Goal: Task Accomplishment & Management: Complete application form

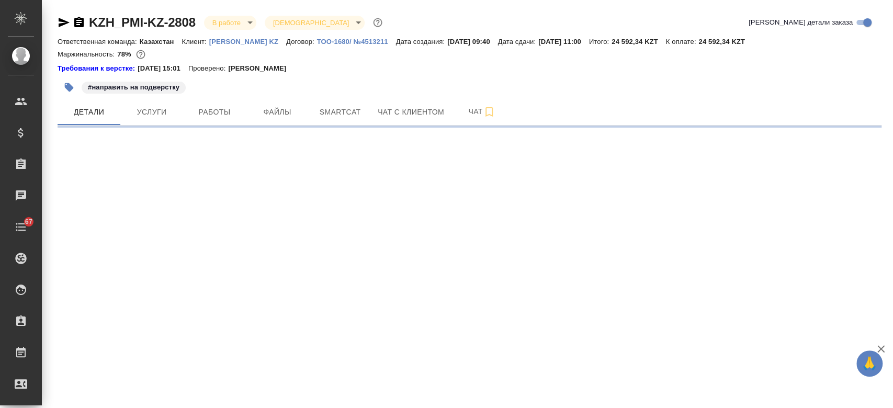
select select "RU"
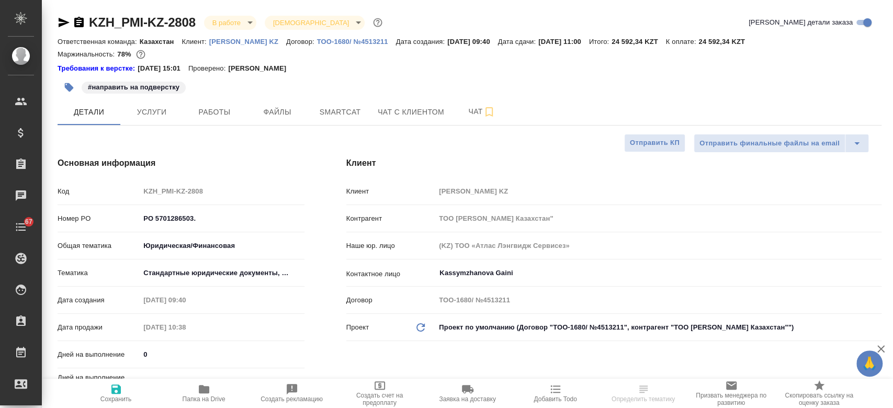
type textarea "x"
type input "Matveeva Anastasia"
type input "[PERSON_NAME]"
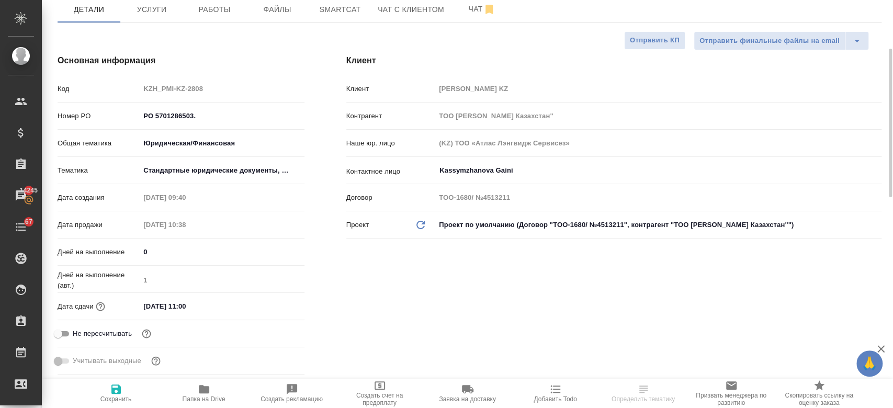
scroll to position [132, 0]
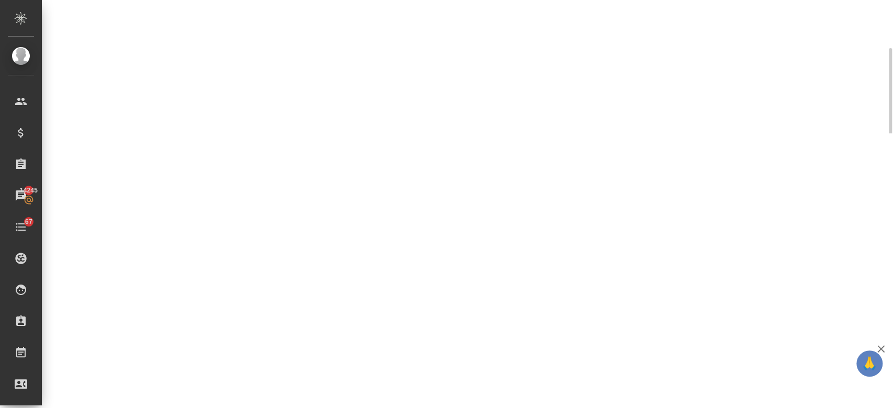
select select "RU"
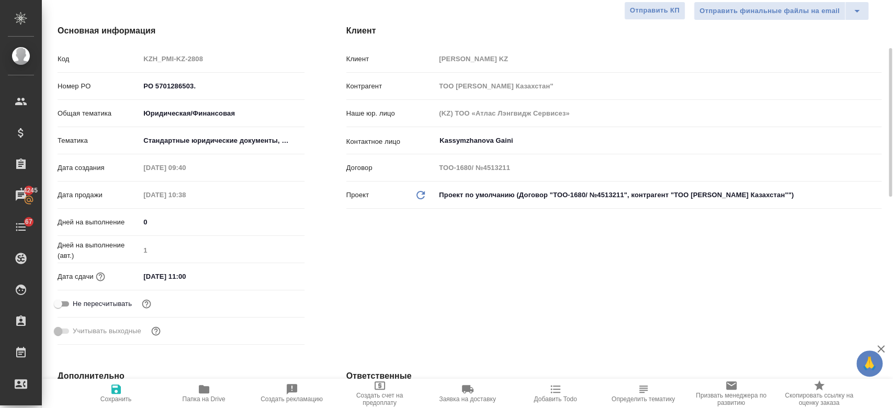
type textarea "x"
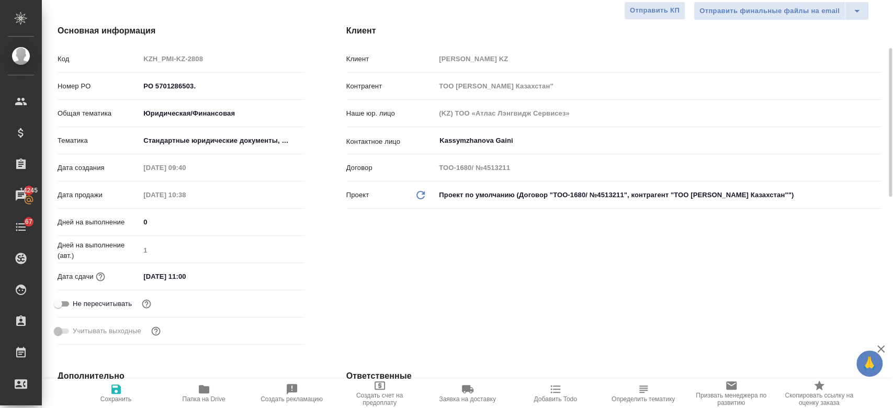
type textarea "x"
click at [188, 274] on input "20.08.2025 11:00" at bounding box center [186, 276] width 92 height 15
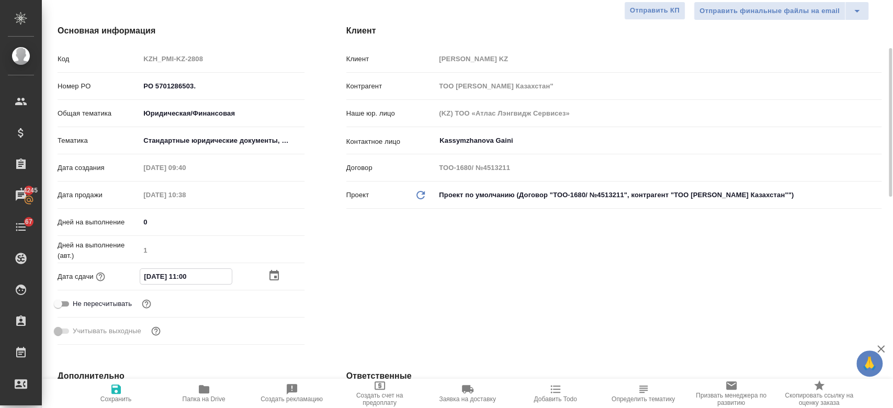
click at [274, 274] on icon "button" at bounding box center [274, 275] width 13 height 13
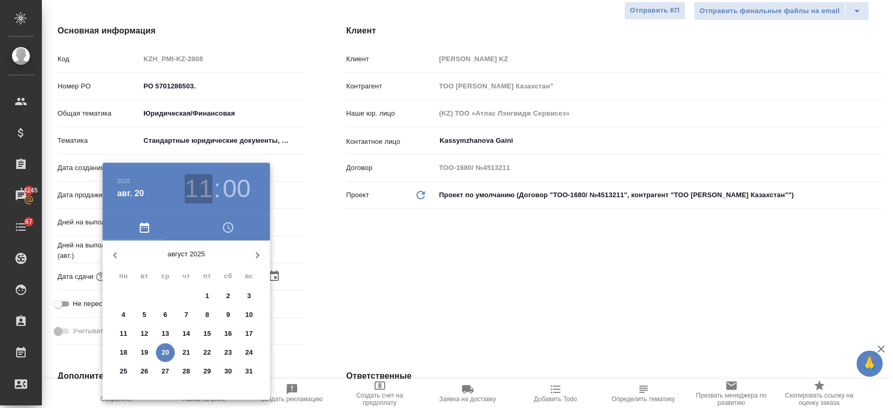
click at [204, 194] on h3 "11" at bounding box center [199, 188] width 28 height 29
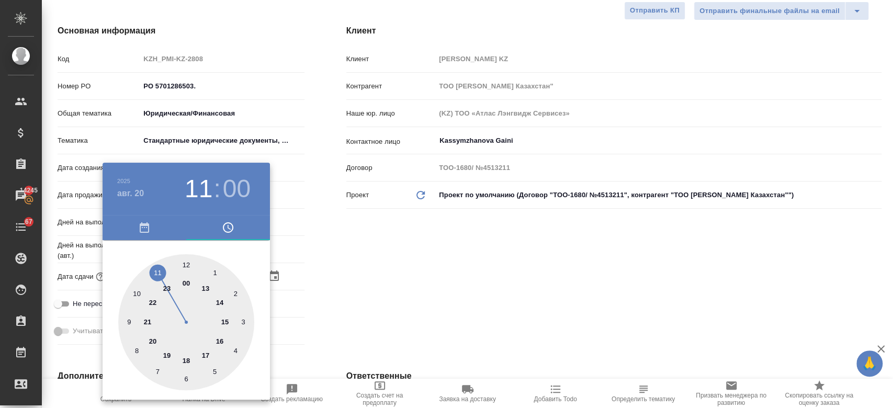
click at [219, 304] on div at bounding box center [186, 322] width 136 height 136
type input "20.08.2025 14:00"
type textarea "x"
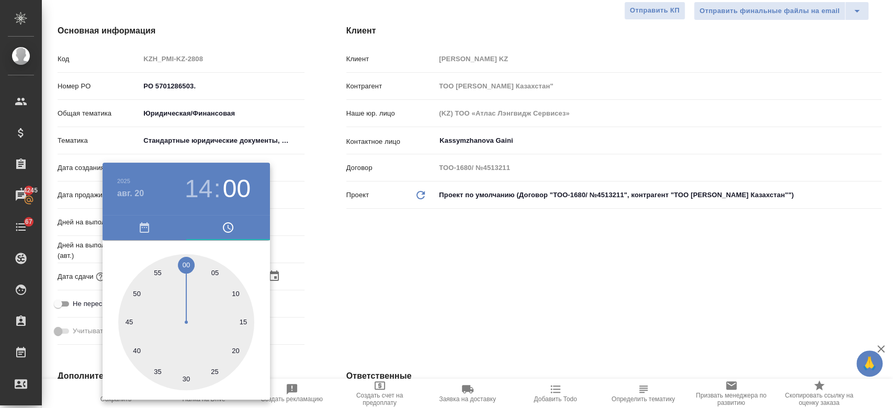
click at [404, 250] on div at bounding box center [446, 204] width 893 height 408
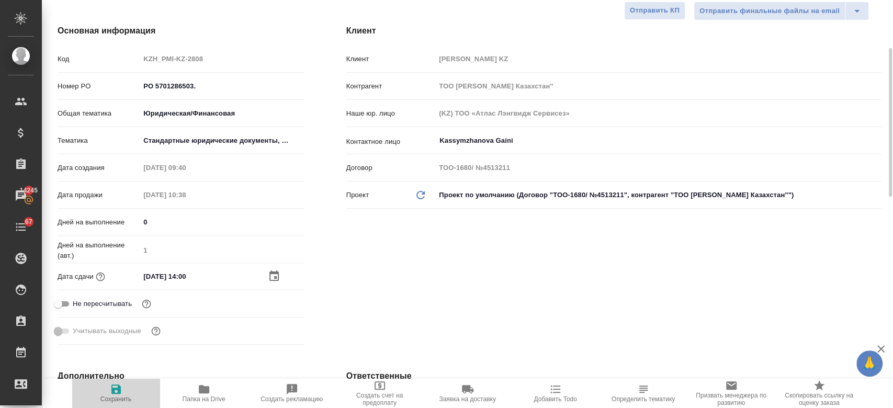
click at [117, 391] on icon "button" at bounding box center [115, 389] width 9 height 9
type textarea "x"
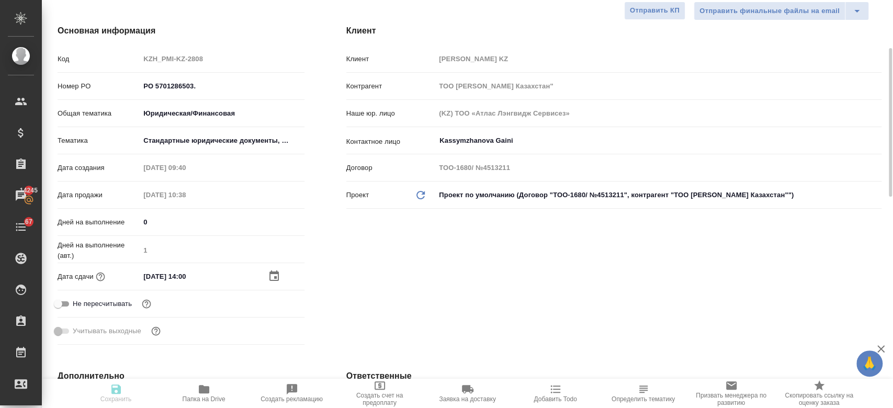
type textarea "x"
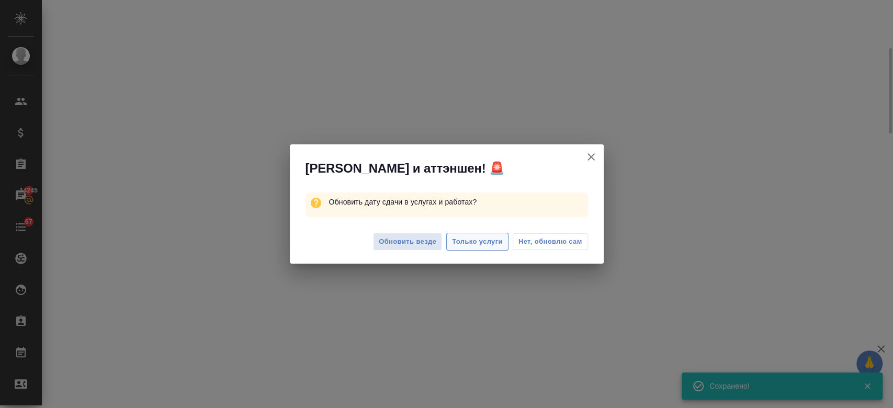
select select "RU"
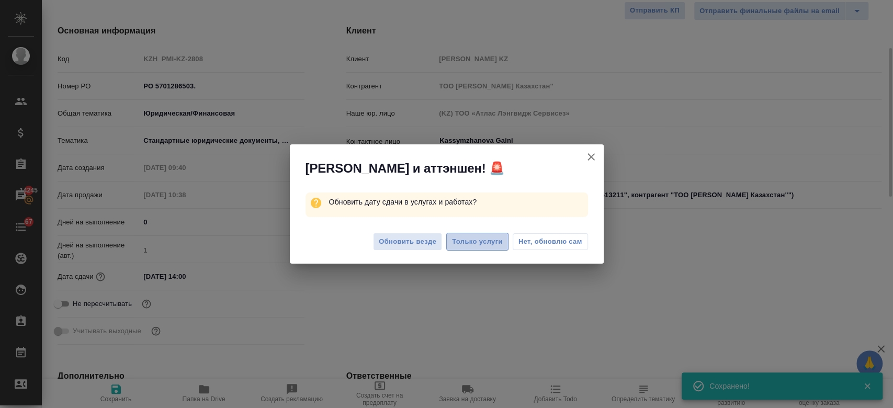
click at [477, 243] on span "Только услуги" at bounding box center [477, 242] width 51 height 12
type textarea "x"
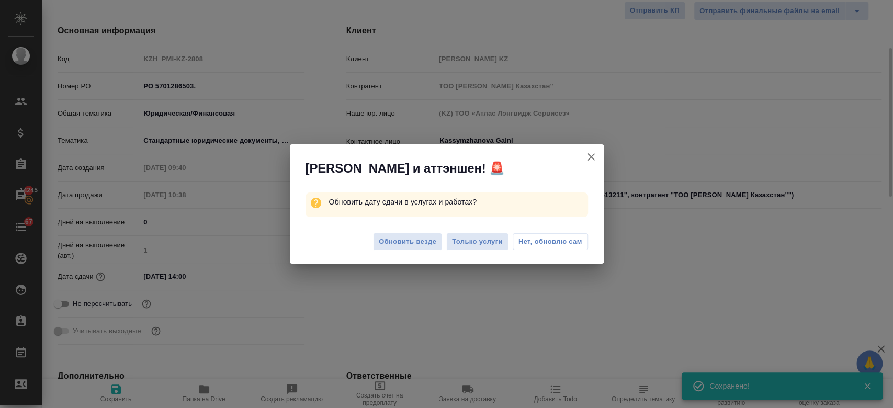
type textarea "x"
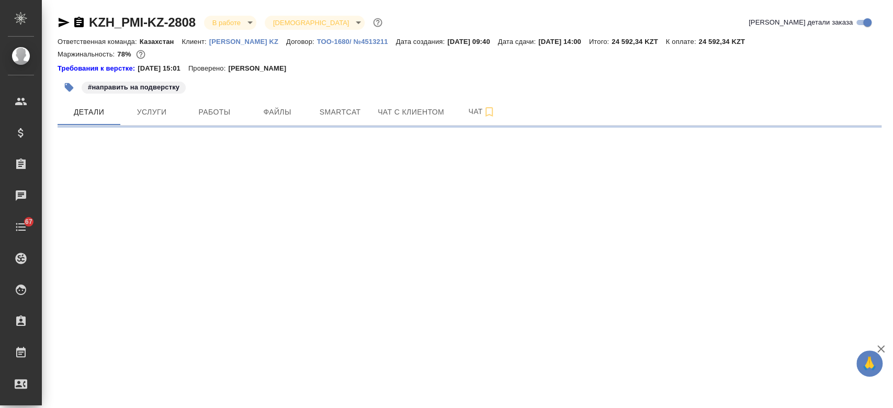
select select "RU"
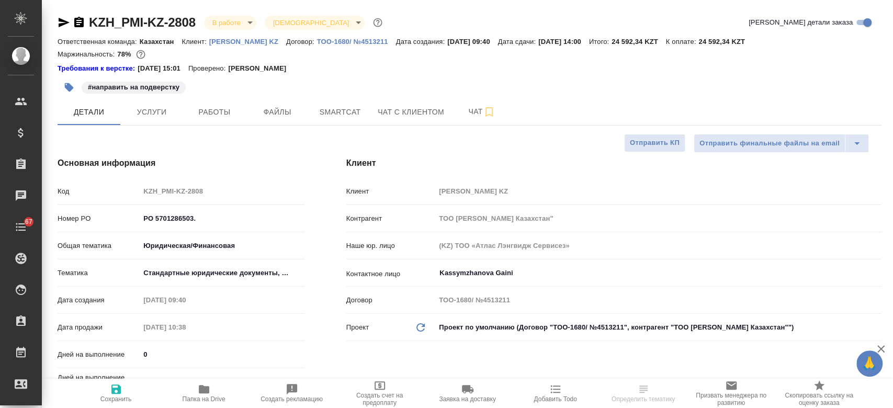
click at [221, 42] on p "[PERSON_NAME] KZ" at bounding box center [247, 42] width 77 height 8
type textarea "x"
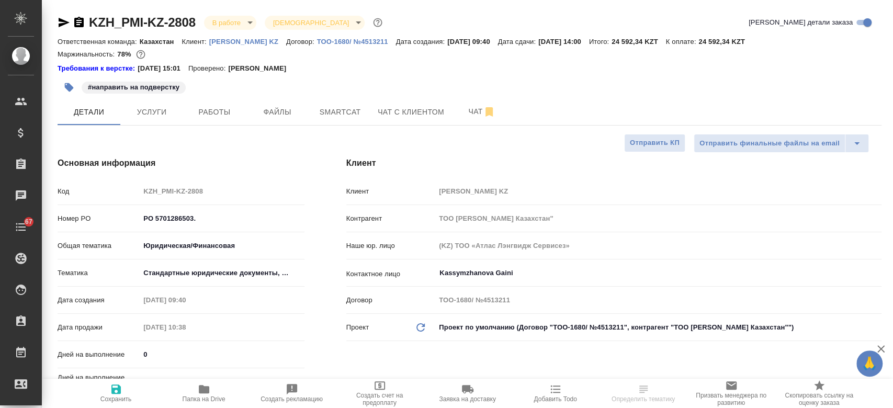
type textarea "x"
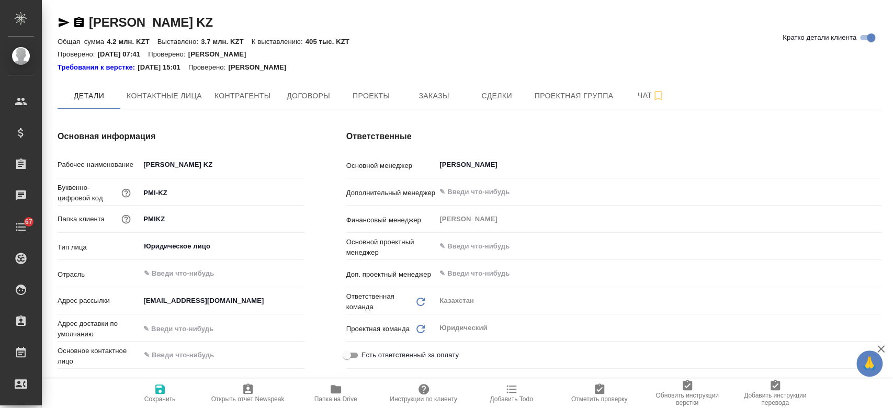
type textarea "x"
type input "(KZ) ТОО «Атлас Лэнгвидж Сервисез»"
type textarea "x"
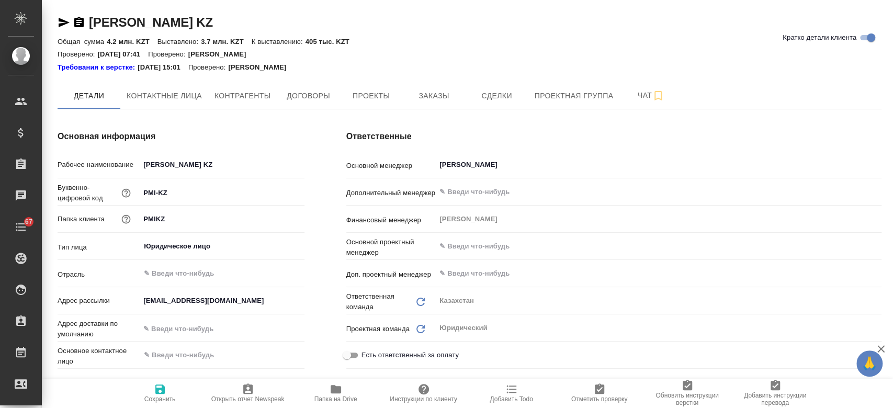
type textarea "x"
click at [421, 103] on button "Заказы" at bounding box center [433, 96] width 63 height 26
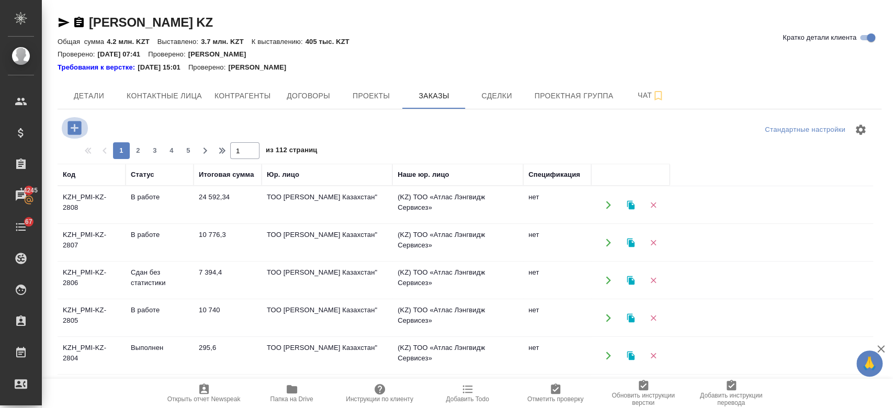
click at [74, 128] on icon "button" at bounding box center [74, 128] width 18 height 18
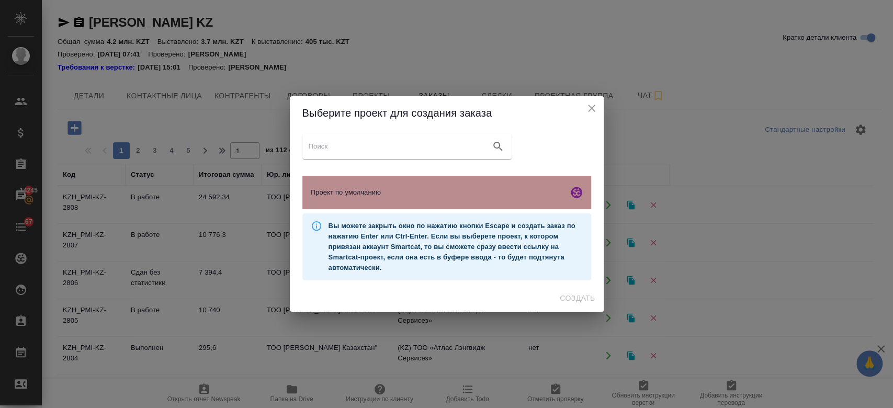
click at [347, 182] on div "Проект по умолчанию" at bounding box center [446, 192] width 289 height 33
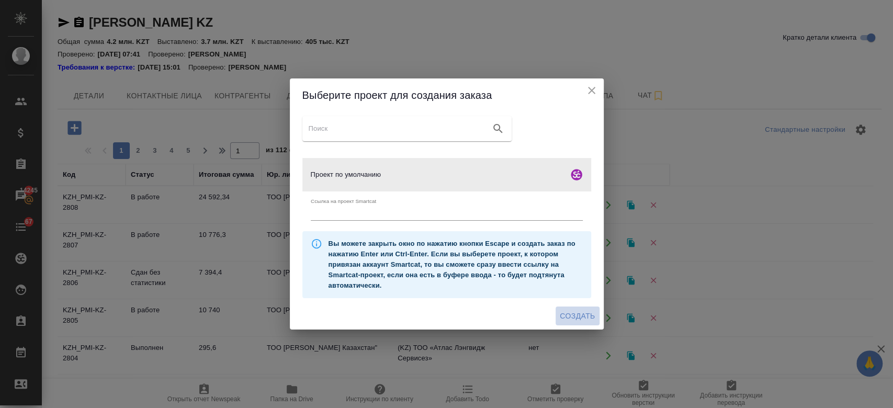
click at [578, 316] on span "Создать" at bounding box center [577, 316] width 35 height 13
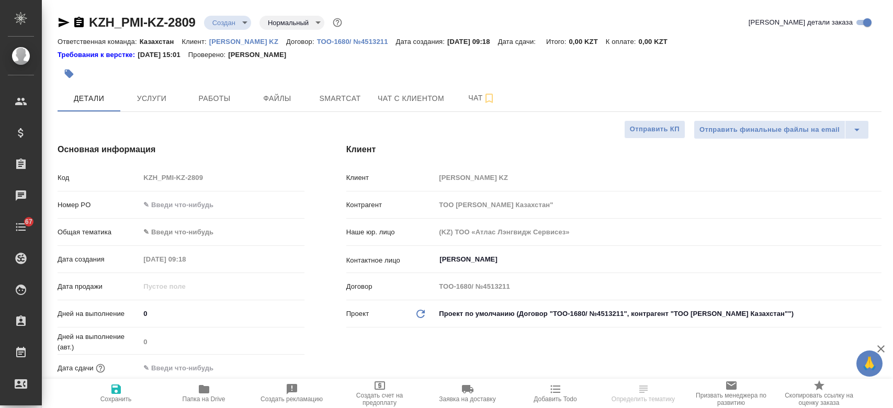
select select "RU"
type textarea "x"
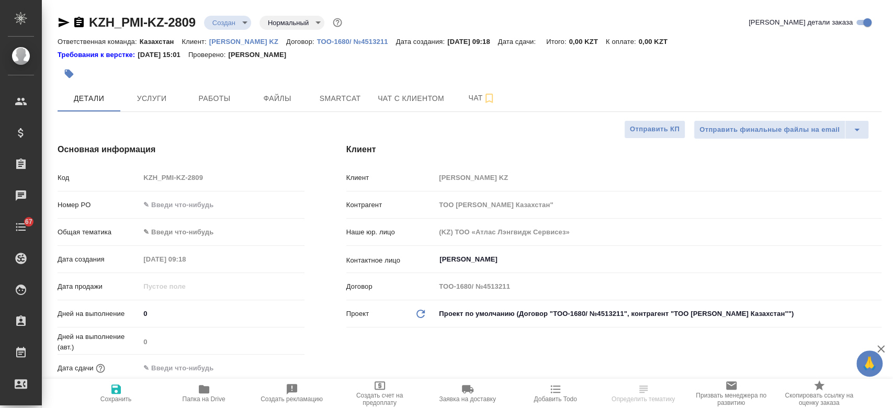
type textarea "x"
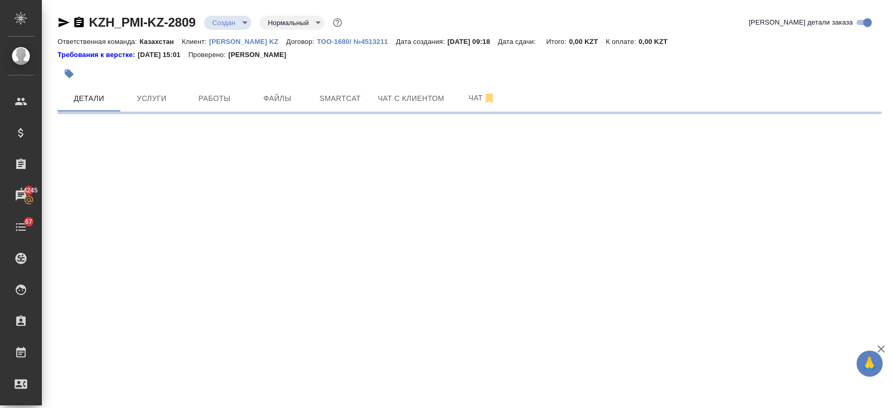
select select "RU"
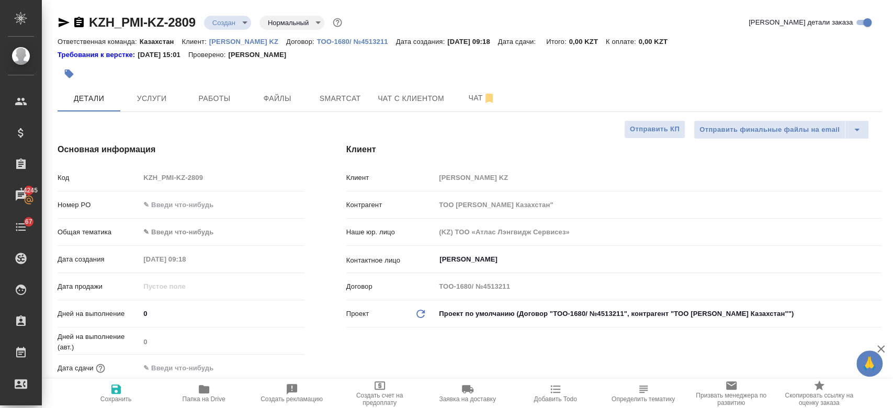
type textarea "x"
click at [289, 105] on button "Файлы" at bounding box center [277, 98] width 63 height 26
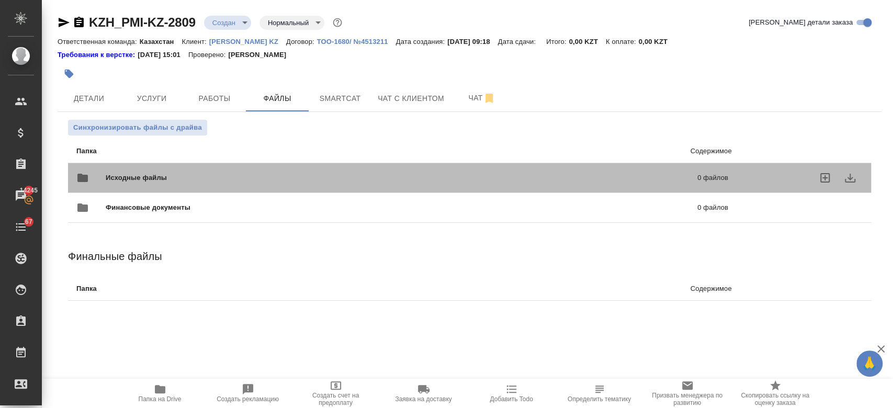
click at [177, 166] on div "Исходные файлы 0 файлов" at bounding box center [402, 177] width 652 height 25
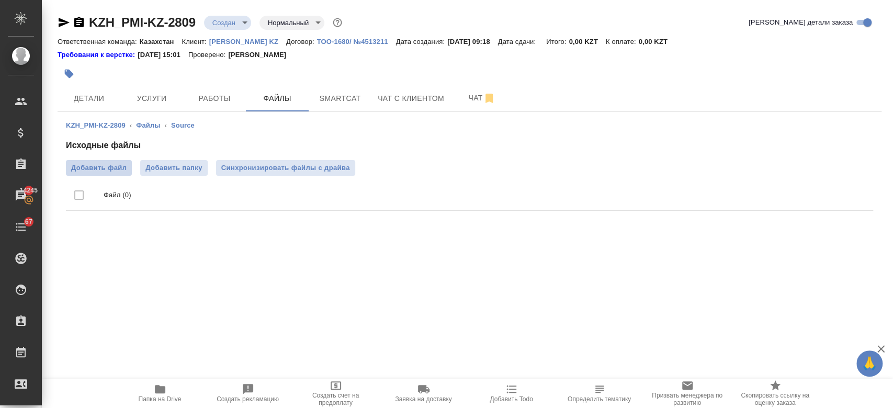
click at [117, 170] on span "Добавить файл" at bounding box center [98, 168] width 55 height 10
click at [0, 0] on input "Добавить файл" at bounding box center [0, 0] width 0 height 0
click at [219, 27] on body "🙏 .cls-1 fill:#fff; AWATERA Kosherbayeva Nazerke Клиенты Спецификации Заказы 14…" at bounding box center [446, 204] width 893 height 408
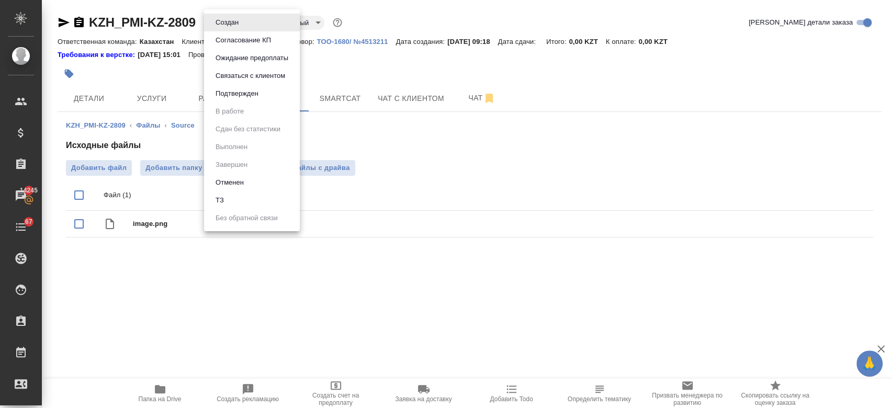
click at [257, 201] on li "ТЗ" at bounding box center [252, 201] width 96 height 18
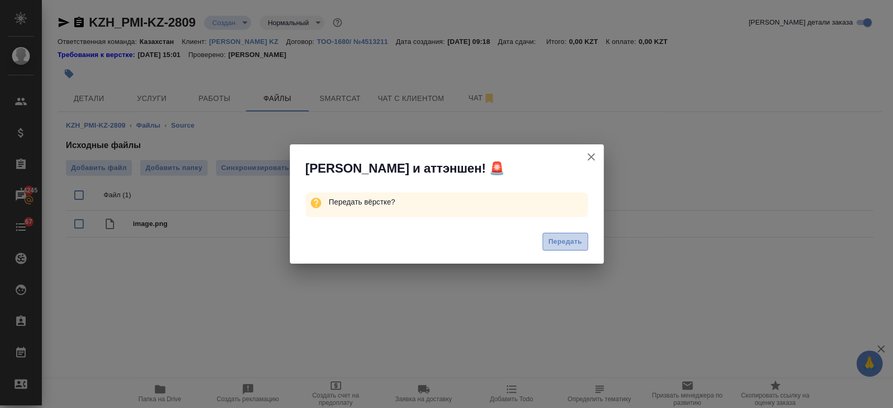
click at [569, 240] on span "Передать" at bounding box center [565, 242] width 34 height 12
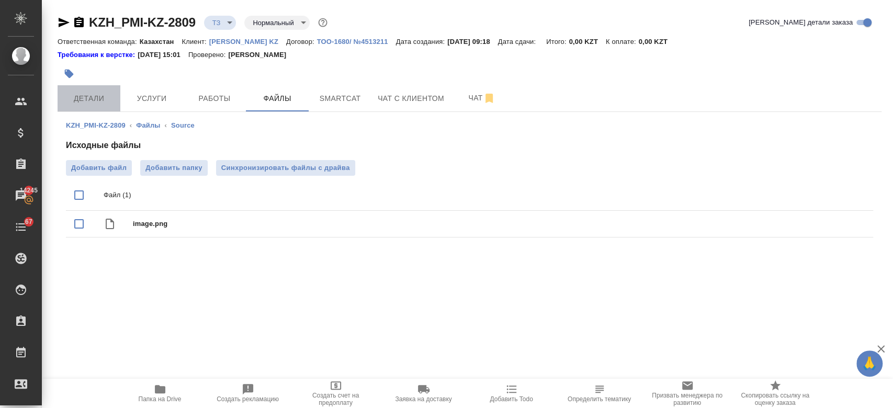
click at [94, 98] on span "Детали" at bounding box center [89, 98] width 50 height 13
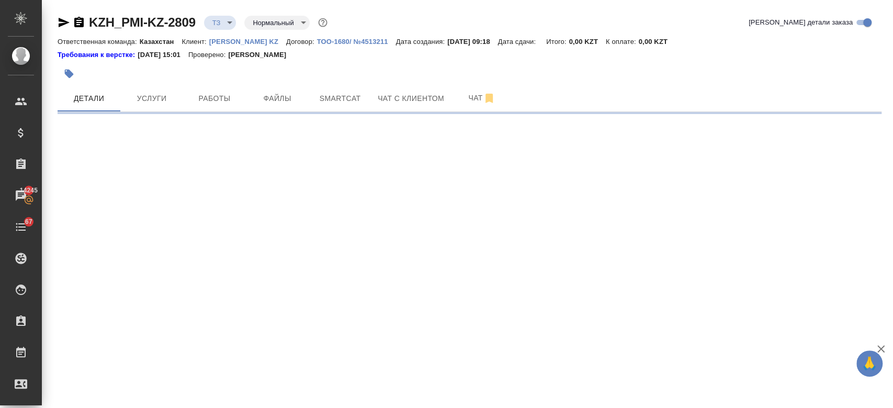
select select "RU"
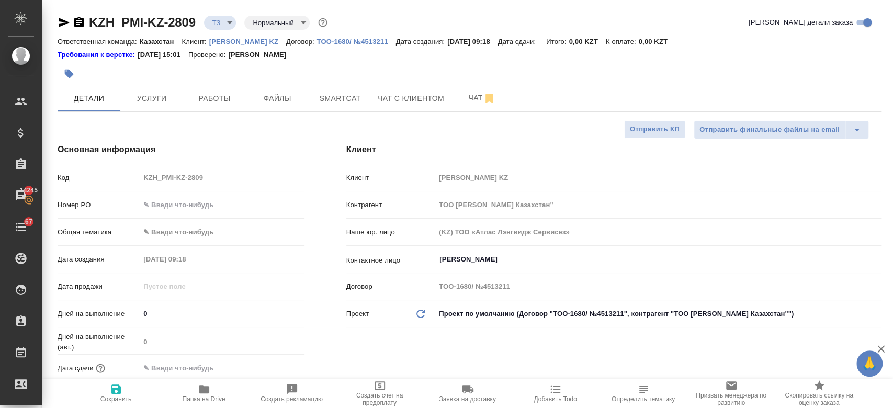
type textarea "x"
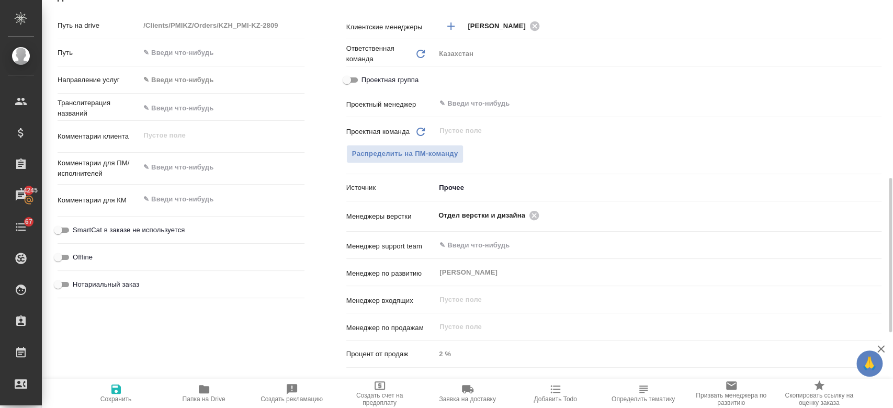
scroll to position [471, 0]
type textarea "x"
click at [179, 170] on textarea at bounding box center [221, 168] width 163 height 18
type textarea "x"
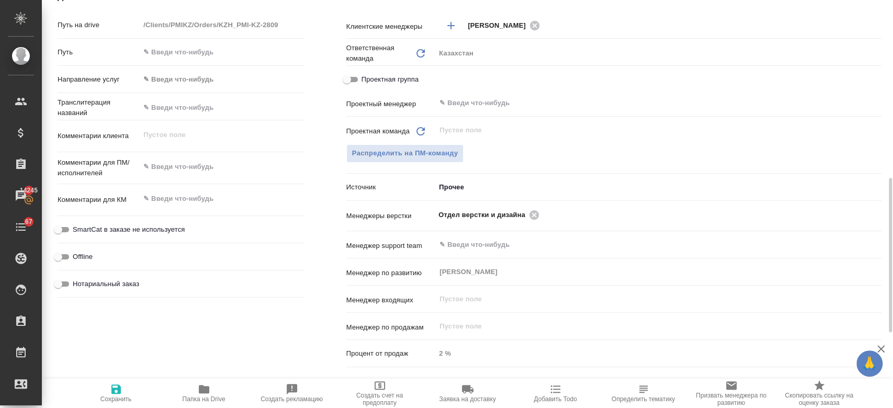
type textarea "x"
type textarea "пе"
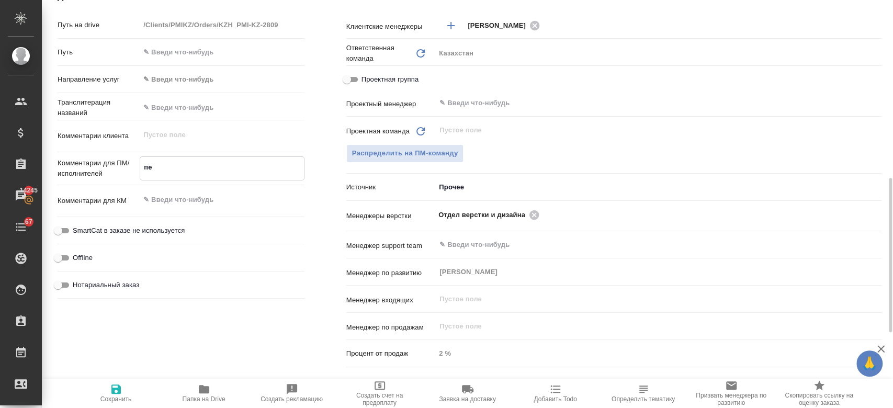
type textarea "x"
type textarea "пер"
type textarea "x"
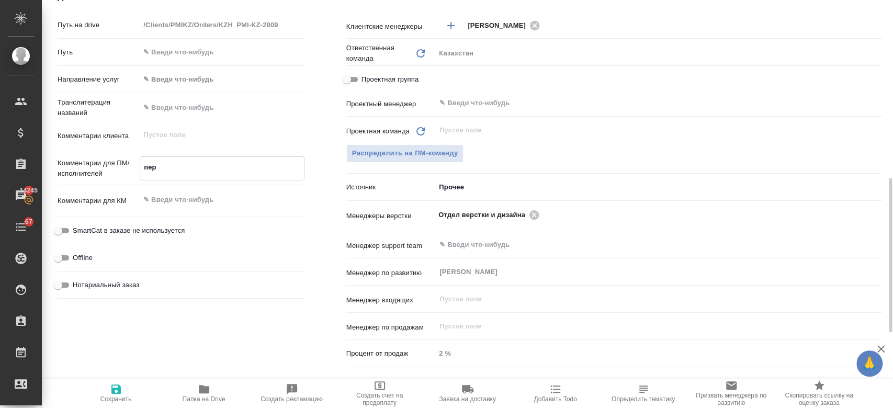
type textarea "x"
type textarea "пере"
type textarea "x"
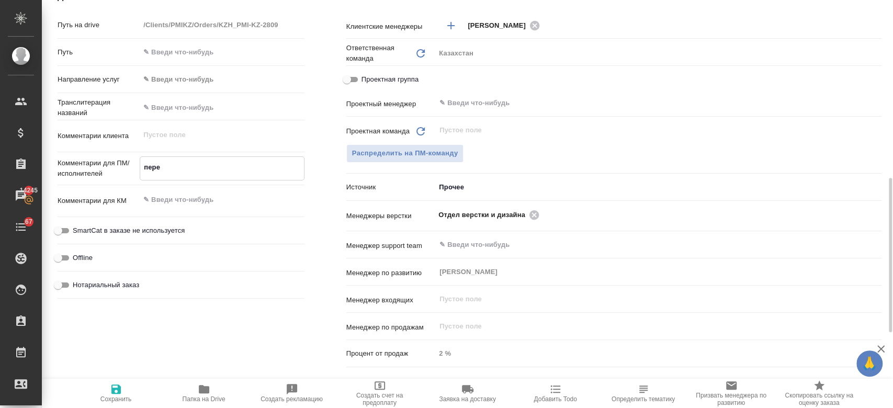
type textarea "x"
type textarea "перев"
type textarea "x"
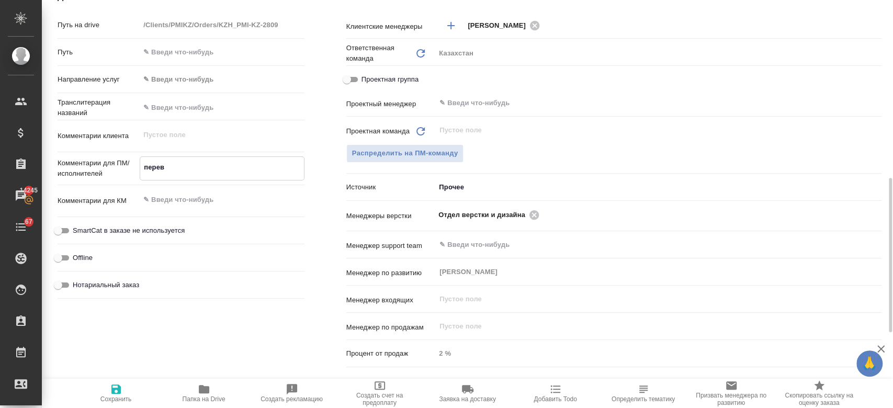
type textarea "перево"
type textarea "x"
type textarea "перевод"
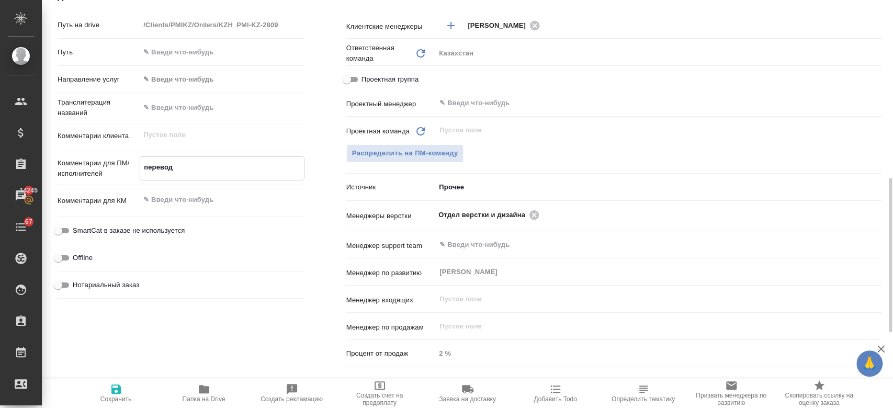
type textarea "x"
type textarea "перевод"
type textarea "x"
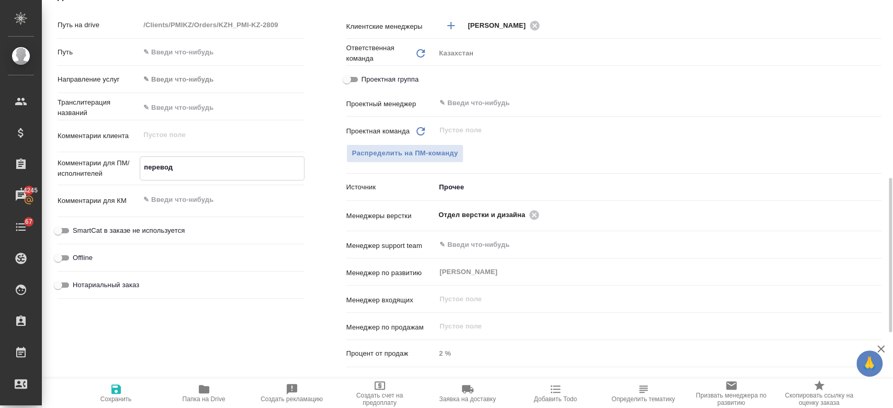
type textarea "x"
type textarea "перевод [PERSON_NAME]"
type textarea "x"
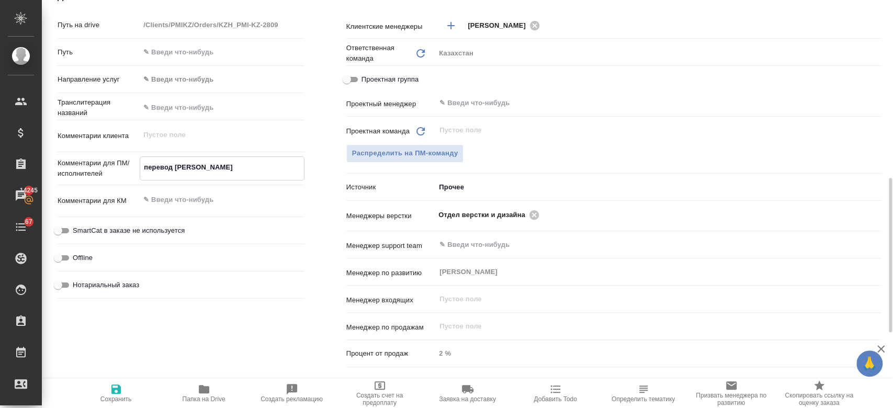
type textarea "x"
type textarea "перевод на"
type textarea "x"
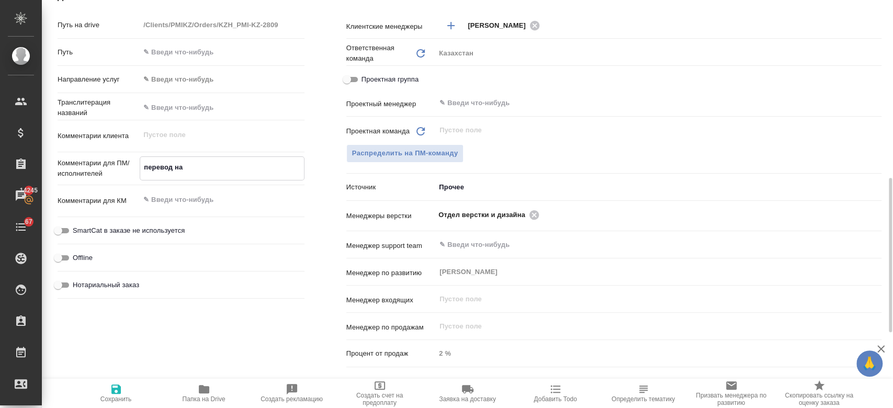
type textarea "перевод на [PERSON_NAME]"
type textarea "x"
type textarea "перевод на ка"
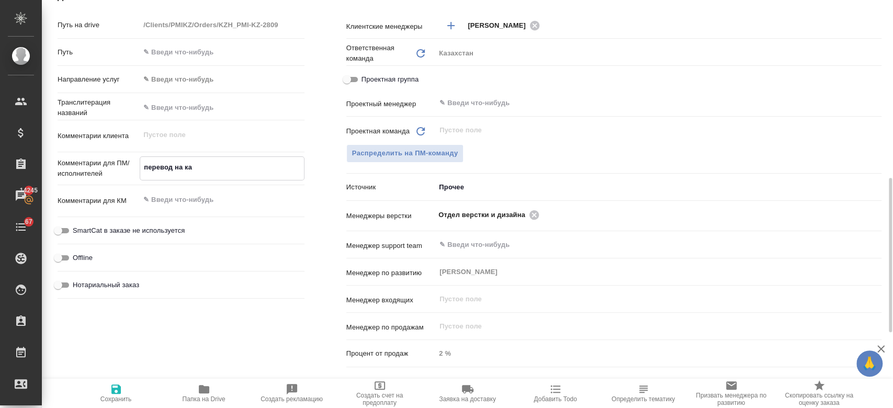
type textarea "x"
type textarea "перевод на каз"
type textarea "x"
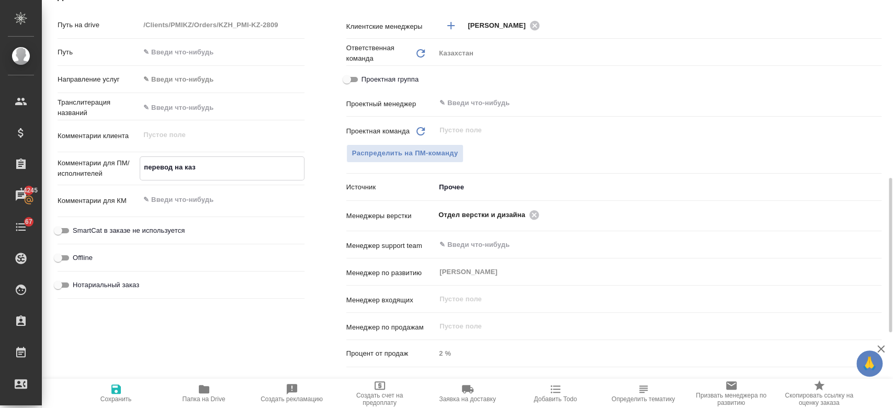
type textarea "x"
type textarea "перевод на каз."
type textarea "x"
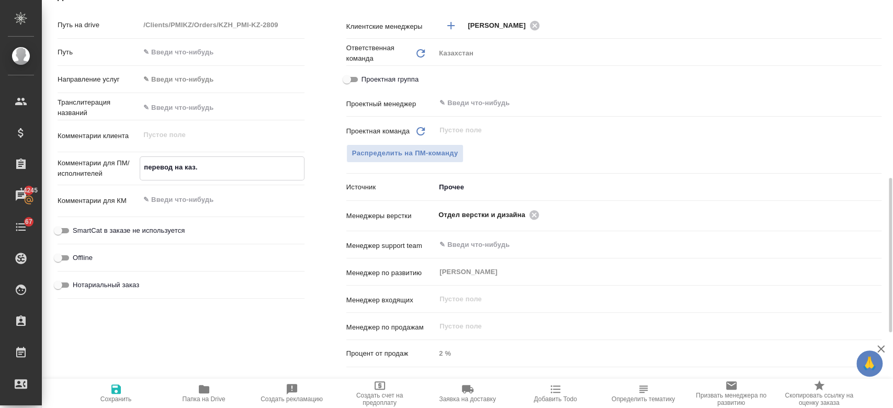
type textarea "x"
type textarea "перевод на каз."
type textarea "x"
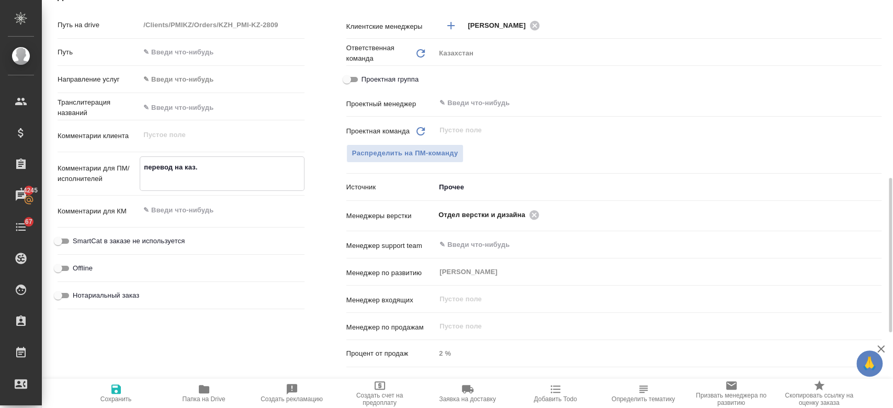
paste textarea "весь текст на картинке в ворде"
type textarea "перевод на каз. весь текст на картинке в ворде"
type textarea "x"
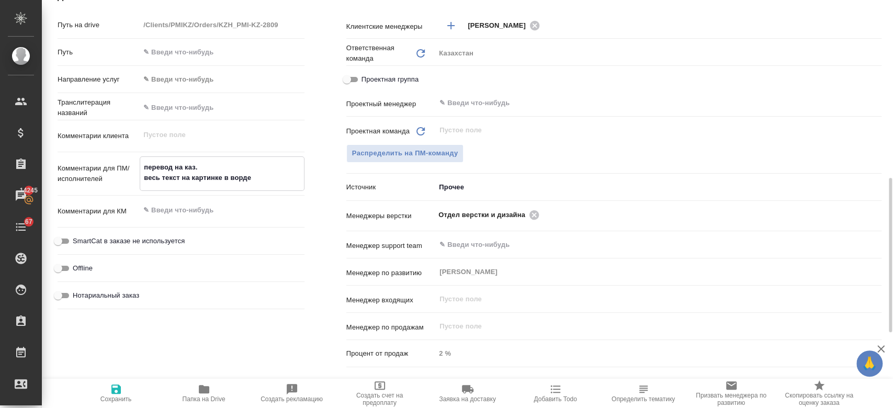
type textarea "перевод на каз. весь текст на картинке в ворде"
type textarea "x"
type textarea "перевод на каз. весь текст на картинке в ворде [PERSON_NAME]"
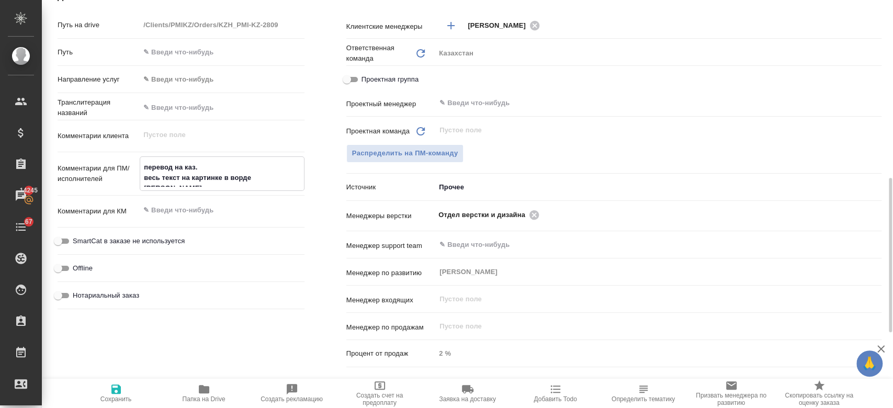
type textarea "x"
type textarea "перевод на каз. весь текст на картинке в ворде бе"
type textarea "x"
type textarea "перевод на каз. весь текст на картинке в ворде без"
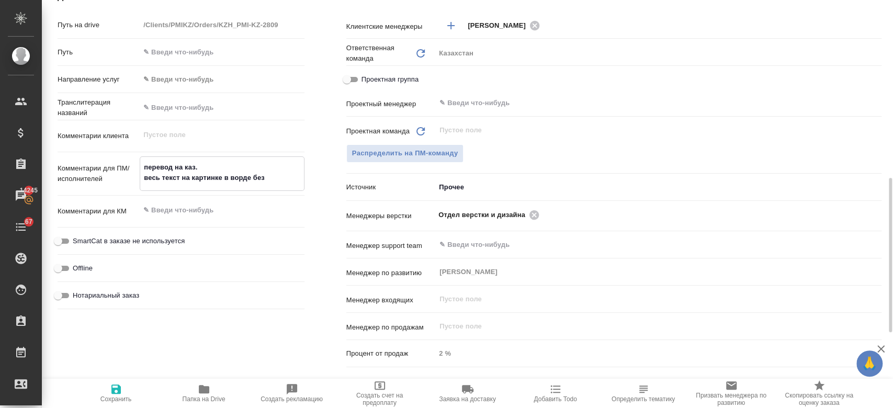
type textarea "x"
type textarea "перевод на каз. весь текст на картинке в ворде без"
type textarea "x"
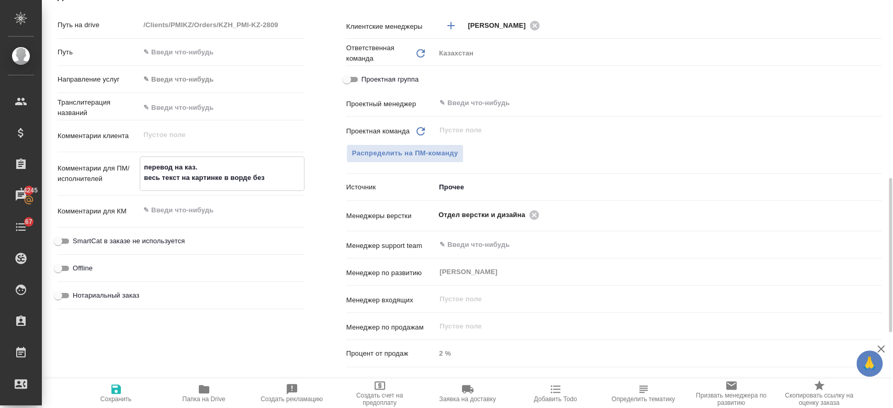
type textarea "x"
type textarea "перевод на каз. весь текст на картинке в ворде без ф"
type textarea "x"
type textarea "перевод на каз. весь текст на картинке в ворде без фо"
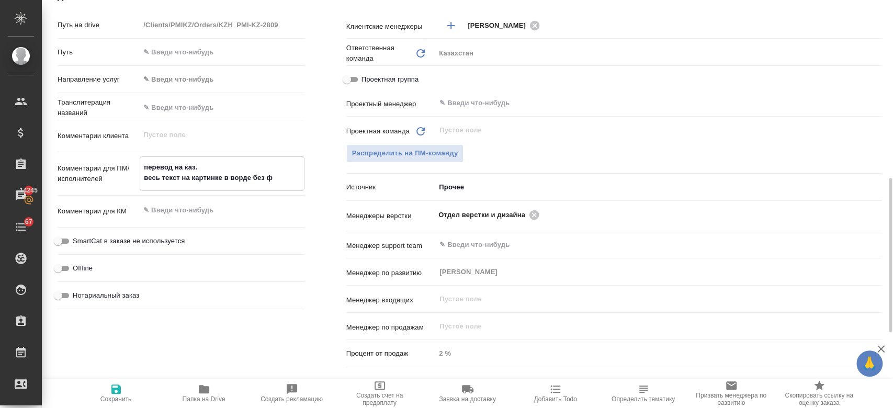
type textarea "x"
type textarea "перевод на каз. весь текст на картинке в ворде без фор"
type textarea "x"
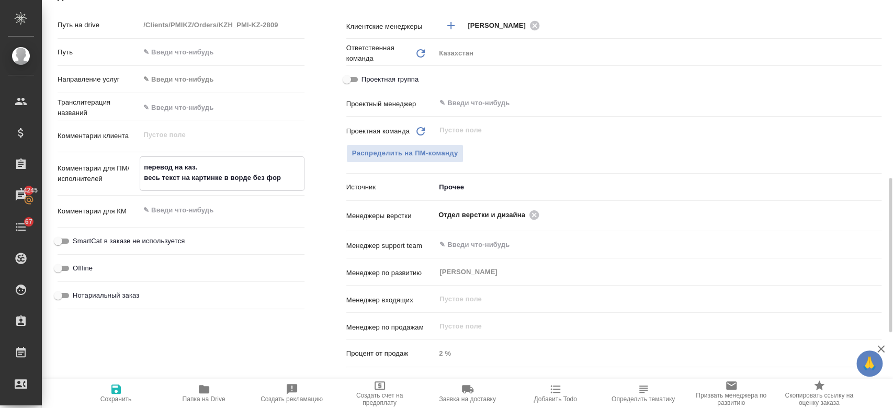
type textarea "x"
type textarea "перевод на каз. весь текст на картинке в ворде без форм"
type textarea "x"
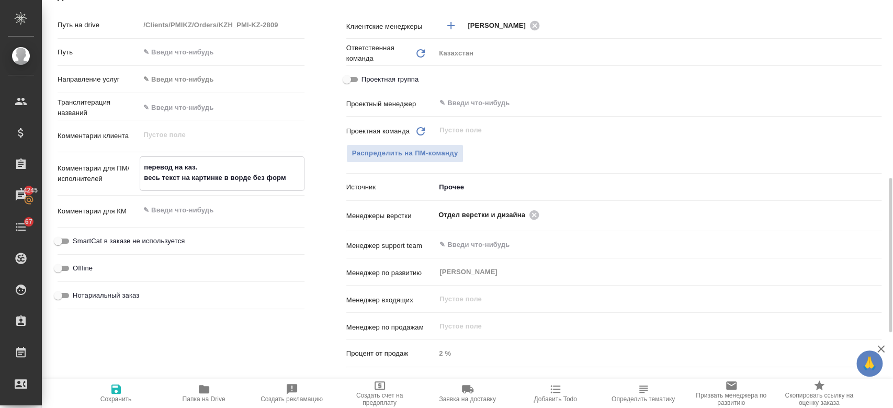
type textarea "перевод на каз. весь текст на картинке в ворде без форма"
type textarea "x"
type textarea "перевод на каз. весь текст на картинке в ворде без формат"
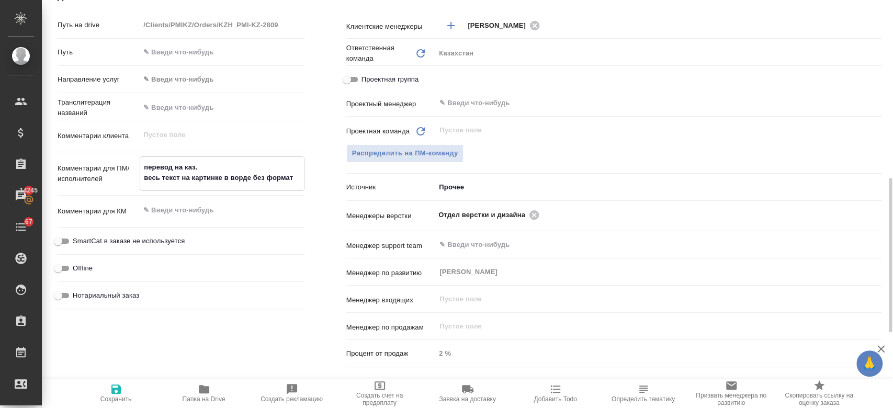
type textarea "x"
type textarea "перевод на каз. весь текст на картинке в ворде без формат."
type textarea "x"
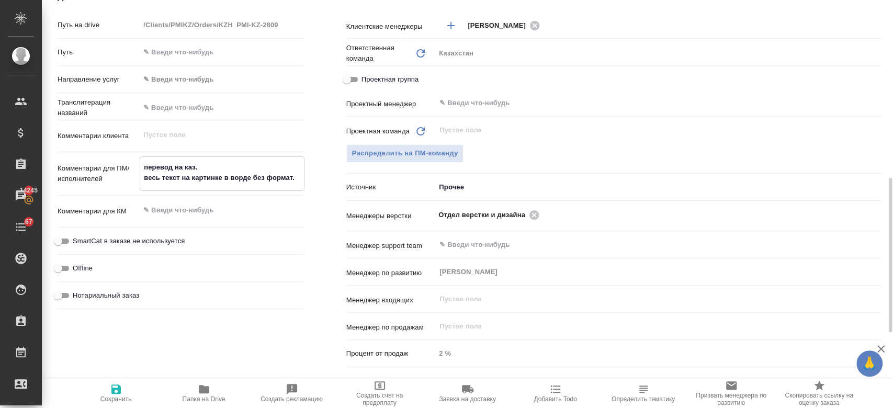
type textarea "x"
type textarea "перевод на каз. весь текст на картинке в ворде без формат."
type textarea "x"
click at [131, 395] on span "Сохранить" at bounding box center [115, 393] width 75 height 20
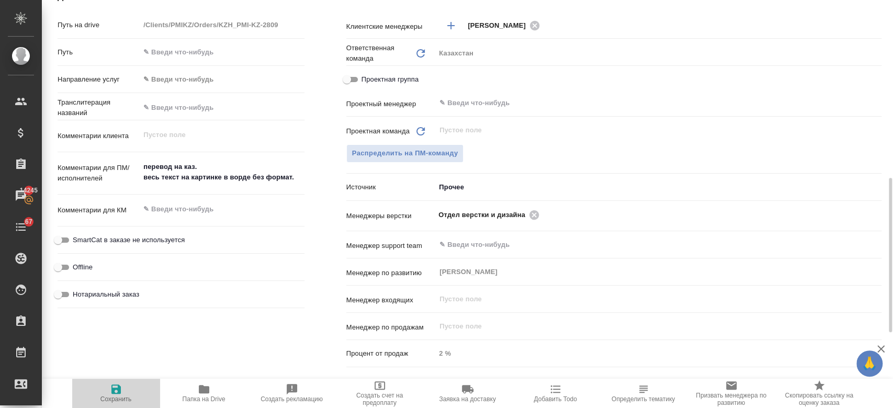
type textarea "x"
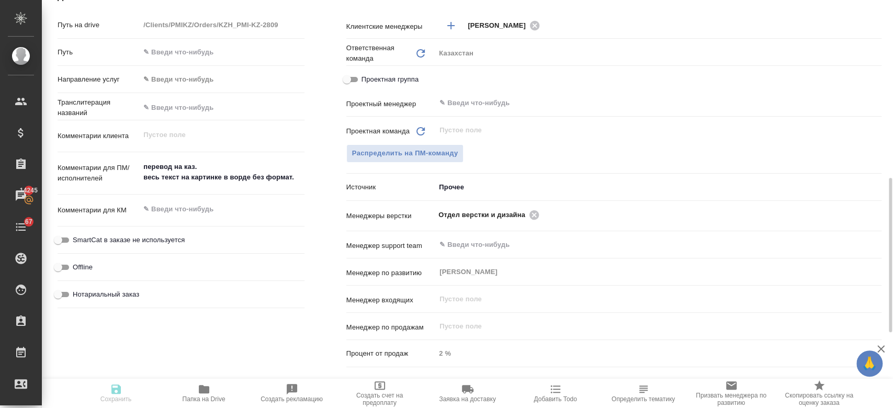
type textarea "x"
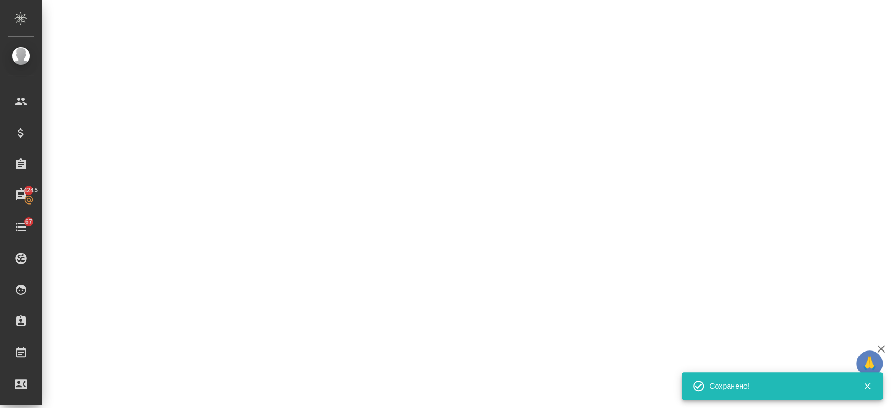
select select "RU"
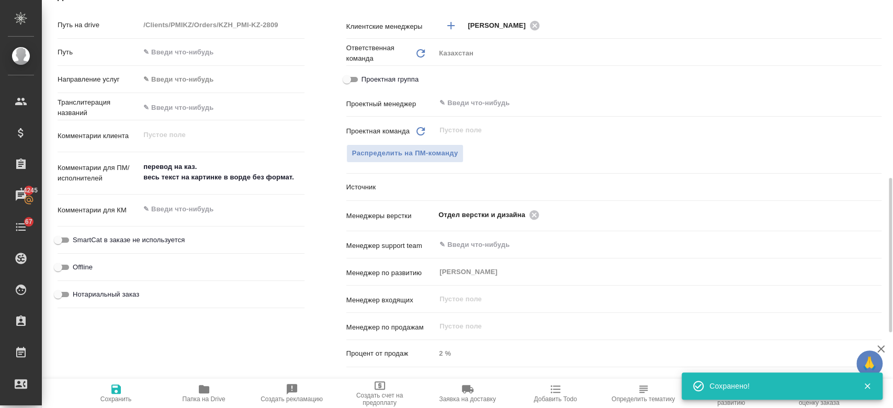
type textarea "x"
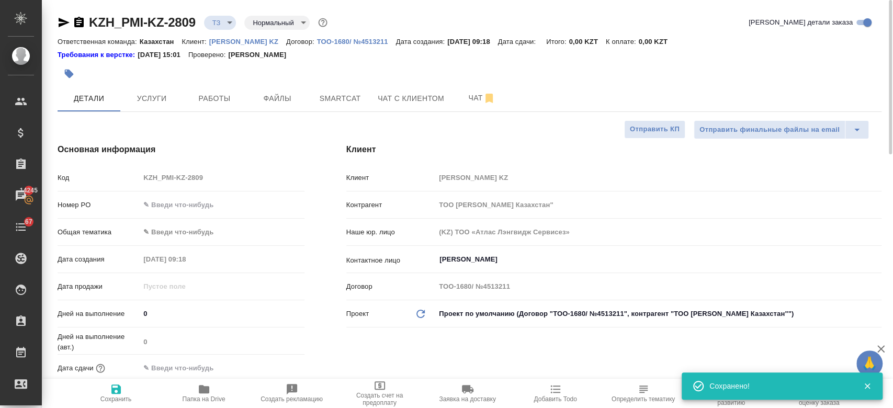
scroll to position [0, 0]
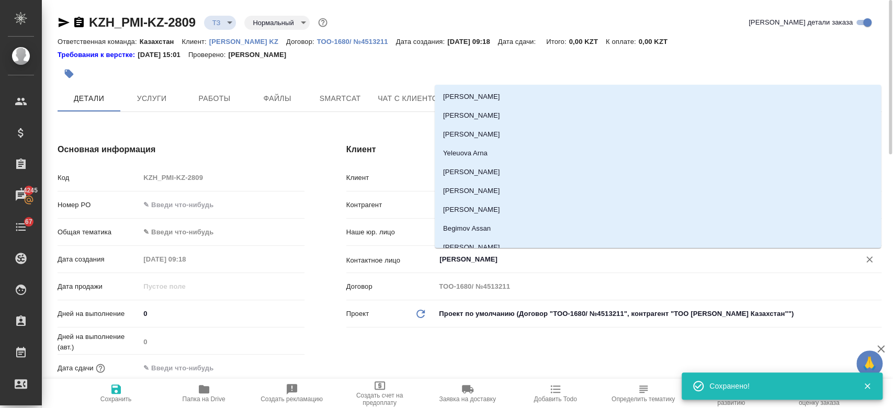
click at [453, 261] on input "[PERSON_NAME]" at bounding box center [640, 259] width 405 height 13
type textarea "x"
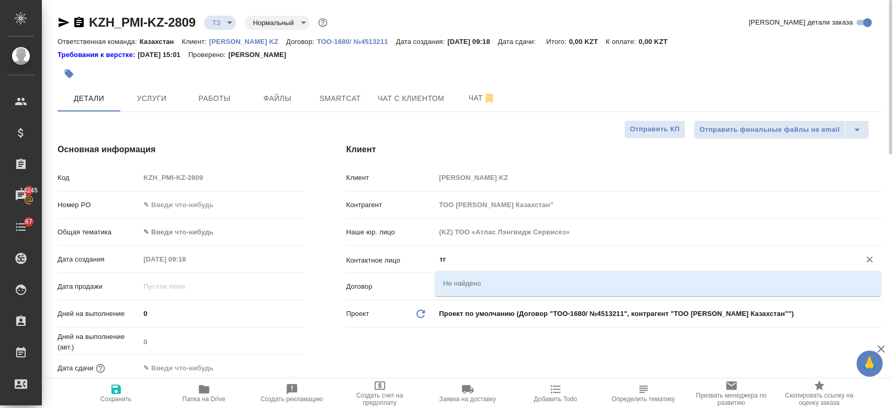
type input "т"
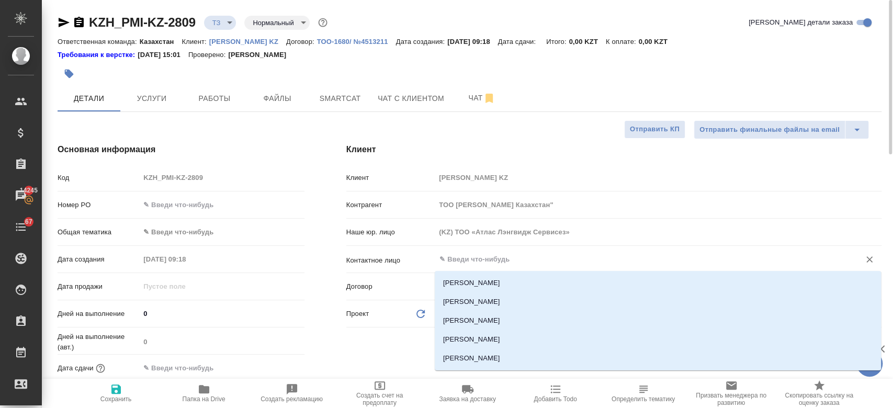
type textarea "x"
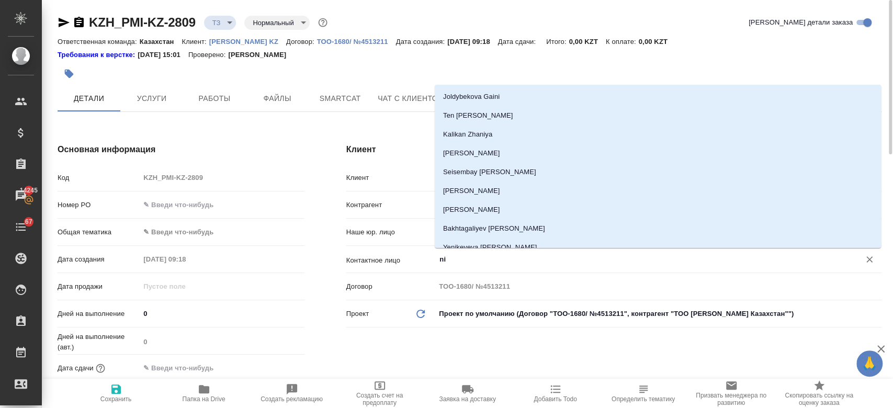
type input "n"
type textarea "x"
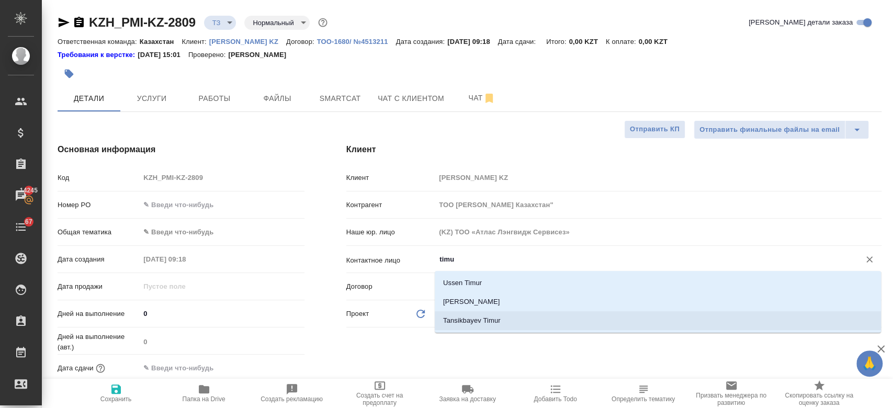
click at [480, 324] on li "Tansikbayev Timur" at bounding box center [658, 320] width 446 height 19
type input "Tansikbayev Timur"
type textarea "x"
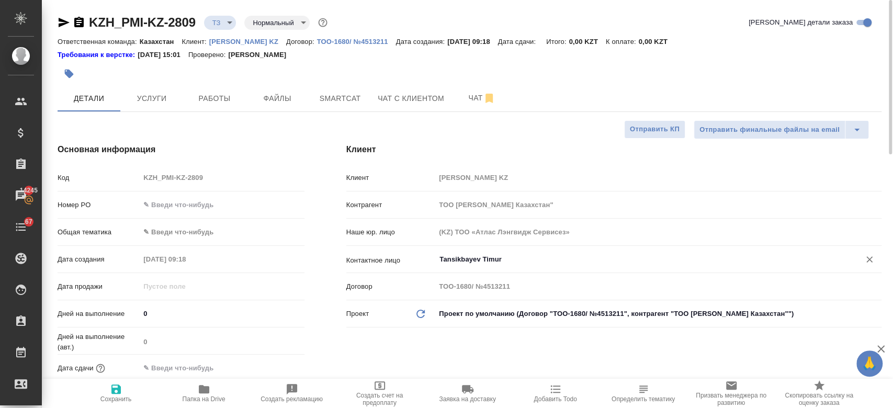
type input "Tansikbayev Timur"
click at [122, 398] on span "Сохранить" at bounding box center [115, 399] width 31 height 7
type textarea "x"
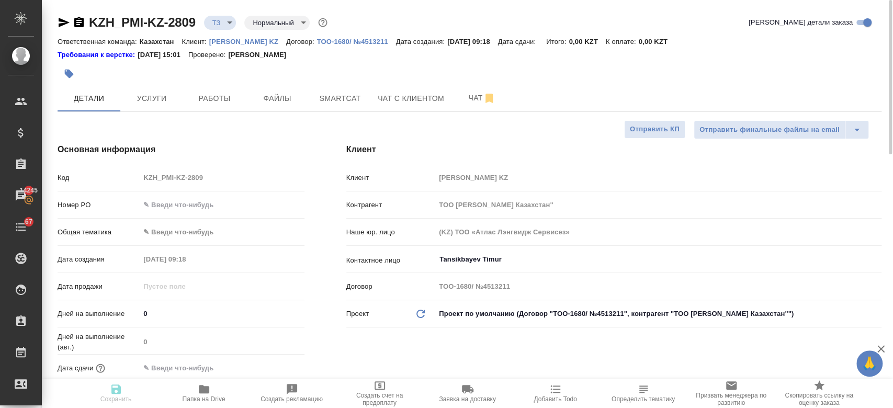
type textarea "x"
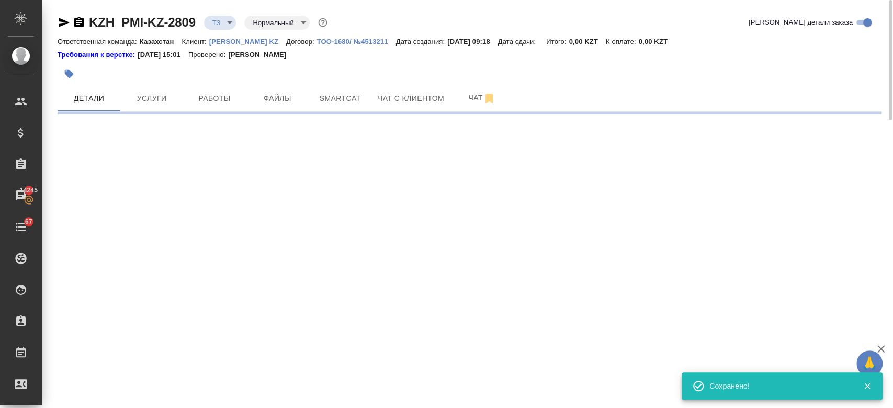
select select "RU"
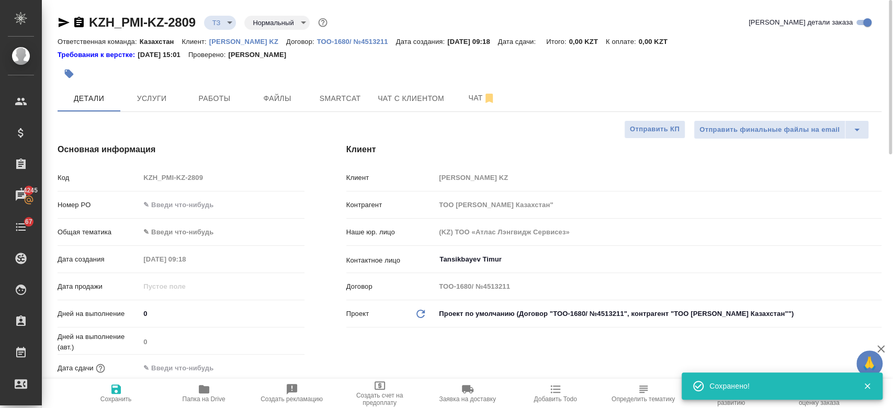
type textarea "x"
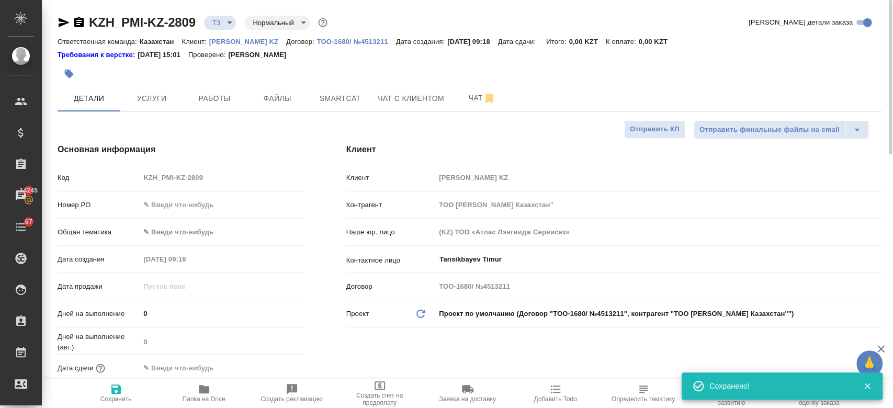
type textarea "x"
click at [445, 69] on div at bounding box center [332, 73] width 549 height 23
type textarea "x"
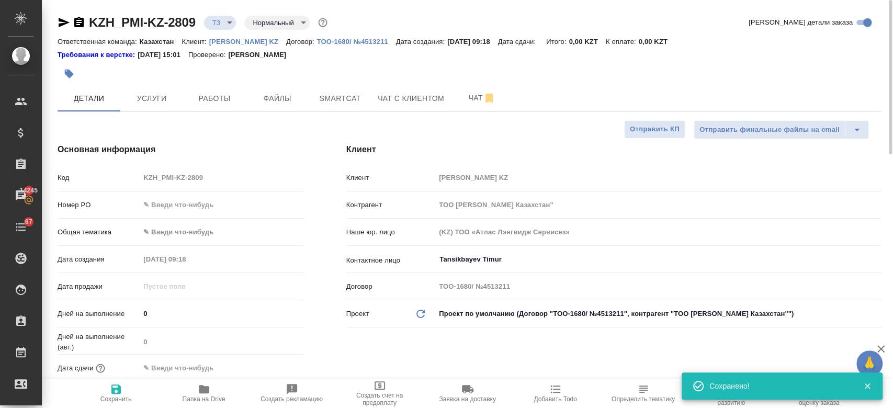
type textarea "x"
click at [434, 14] on div "KZH_PMI-KZ-2809 ТЗ tz Нормальный normal Кратко детали заказа" at bounding box center [470, 22] width 824 height 17
type textarea "x"
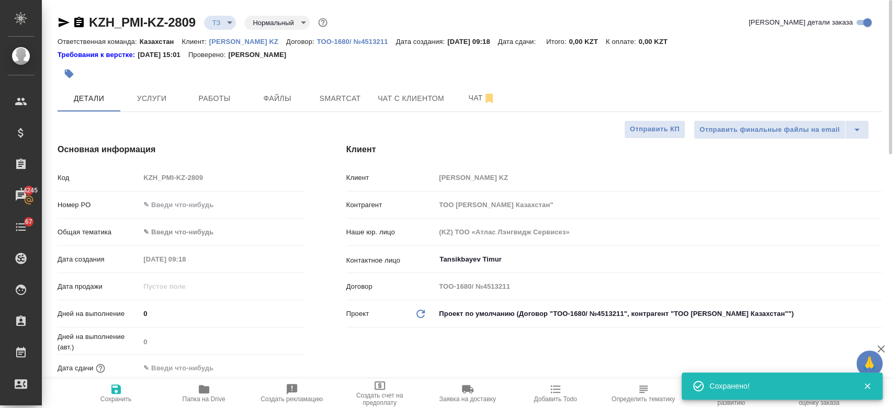
type textarea "x"
